Goal: Task Accomplishment & Management: Use online tool/utility

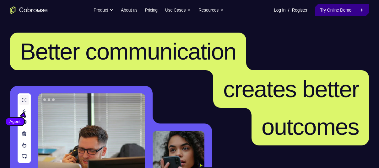
click at [334, 10] on link "Try Online Demo" at bounding box center [342, 10] width 54 height 13
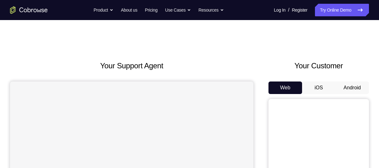
click at [360, 90] on button "Android" at bounding box center [352, 88] width 34 height 13
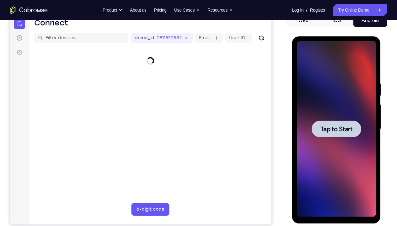
click at [334, 130] on span "Tap to Start" at bounding box center [336, 129] width 32 height 6
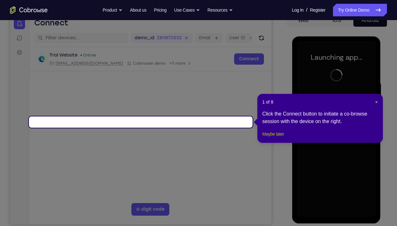
click at [270, 138] on button "Maybe later" at bounding box center [273, 134] width 22 height 8
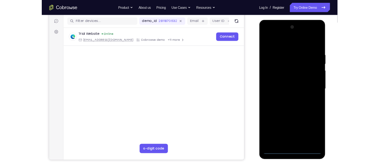
scroll to position [78, 0]
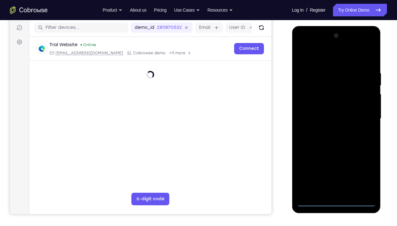
click at [335, 168] on div at bounding box center [335, 119] width 79 height 176
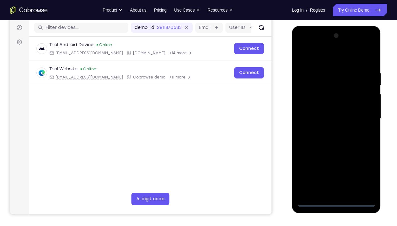
click at [363, 168] on div at bounding box center [335, 119] width 79 height 176
click at [327, 55] on div at bounding box center [335, 119] width 79 height 176
click at [309, 98] on div at bounding box center [335, 119] width 79 height 176
click at [327, 123] on div at bounding box center [335, 119] width 79 height 176
click at [317, 112] on div at bounding box center [335, 119] width 79 height 176
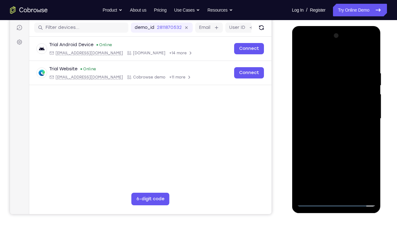
click at [320, 123] on div at bounding box center [335, 119] width 79 height 176
click at [365, 56] on div at bounding box center [335, 119] width 79 height 176
click at [332, 168] on div at bounding box center [335, 119] width 79 height 176
click at [369, 46] on div at bounding box center [335, 119] width 79 height 176
click at [317, 65] on div at bounding box center [335, 119] width 79 height 176
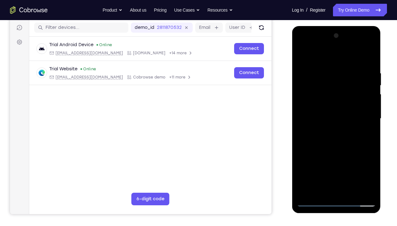
click at [359, 63] on div at bounding box center [335, 119] width 79 height 176
click at [305, 55] on div at bounding box center [335, 119] width 79 height 176
click at [354, 103] on div at bounding box center [335, 119] width 79 height 176
click at [359, 168] on div at bounding box center [335, 119] width 79 height 176
click at [370, 60] on div at bounding box center [335, 119] width 79 height 176
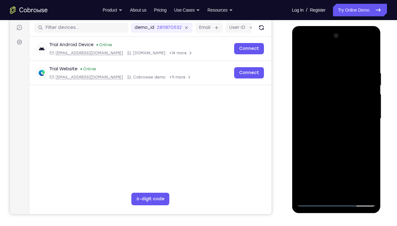
click at [370, 43] on div at bounding box center [335, 119] width 79 height 176
click at [340, 166] on div at bounding box center [335, 119] width 79 height 176
drag, startPoint x: 311, startPoint y: 53, endPoint x: 317, endPoint y: 107, distance: 54.3
click at [317, 107] on div at bounding box center [335, 119] width 79 height 176
click at [344, 128] on div at bounding box center [335, 119] width 79 height 176
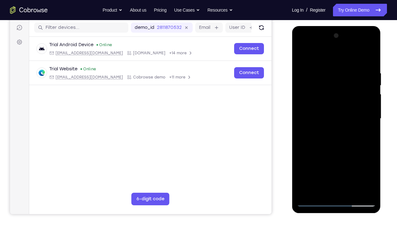
drag, startPoint x: 332, startPoint y: 80, endPoint x: 335, endPoint y: 117, distance: 36.9
click at [335, 117] on div at bounding box center [335, 119] width 79 height 176
click at [307, 53] on div at bounding box center [335, 119] width 79 height 176
click at [324, 124] on div at bounding box center [335, 119] width 79 height 176
click at [313, 139] on div at bounding box center [335, 119] width 79 height 176
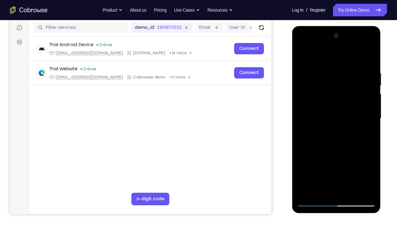
click at [316, 73] on div at bounding box center [335, 119] width 79 height 176
